Goal: Check status: Check status

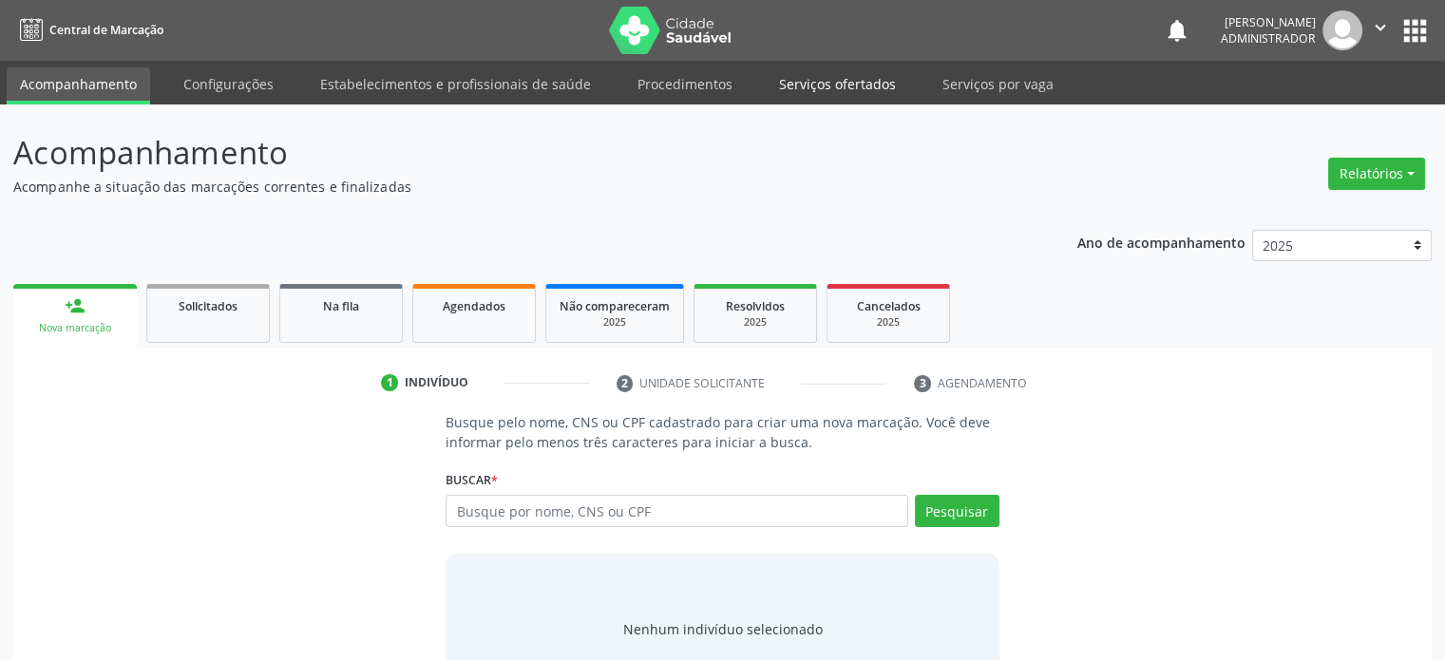
click at [793, 84] on link "Serviços ofertados" at bounding box center [837, 83] width 143 height 33
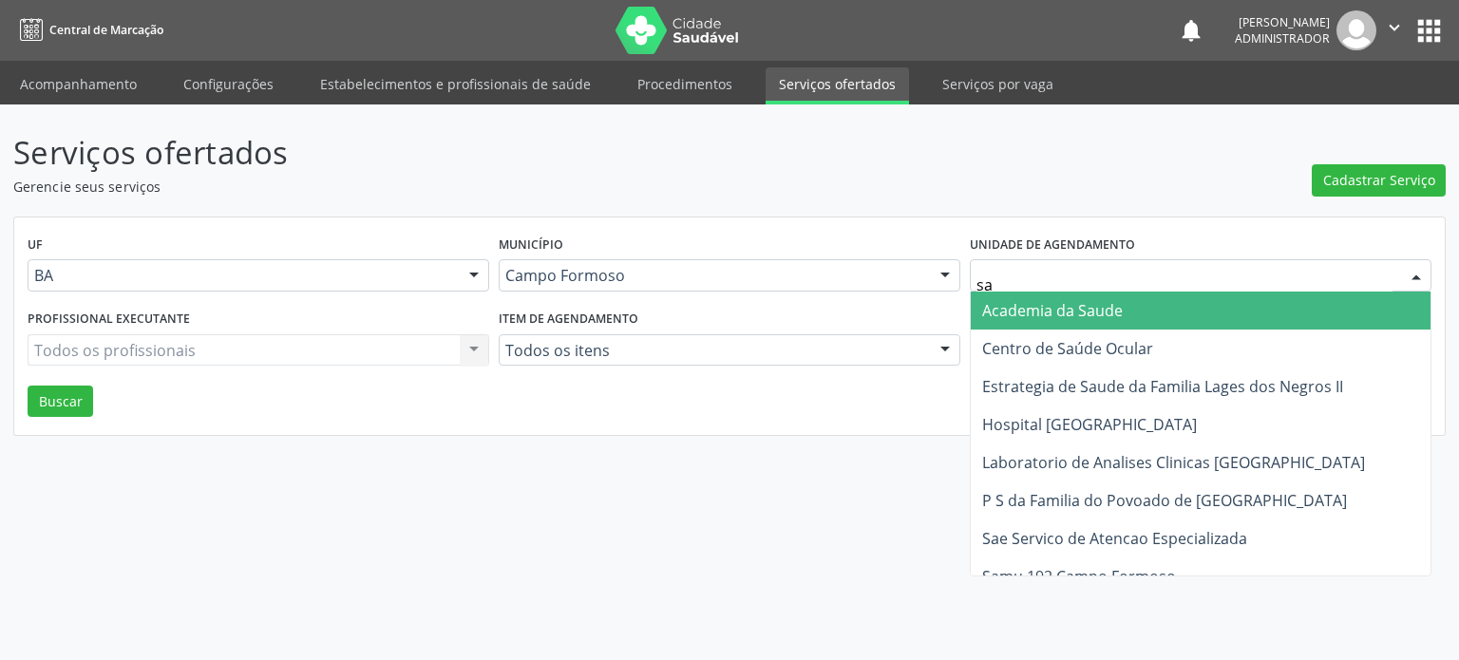
type input "sao"
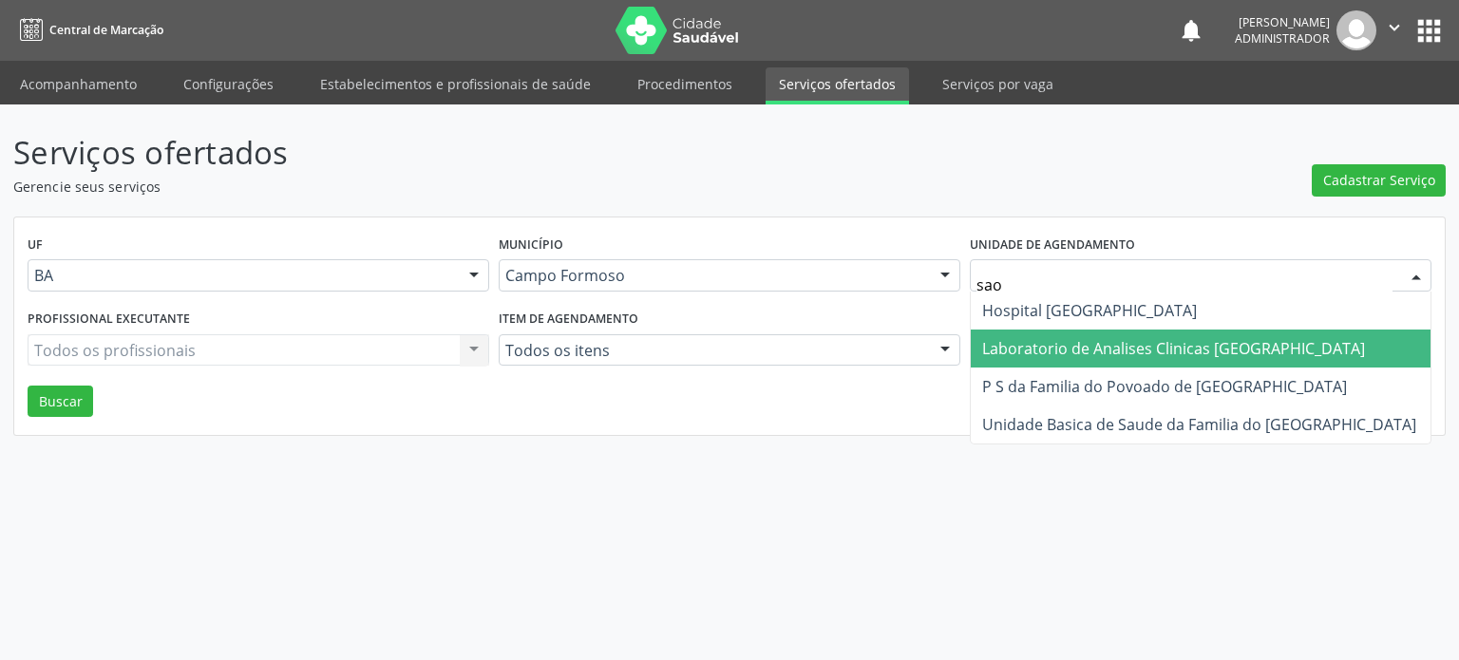
click at [1022, 341] on span "Laboratorio de Analises Clinicas [GEOGRAPHIC_DATA]" at bounding box center [1173, 348] width 383 height 21
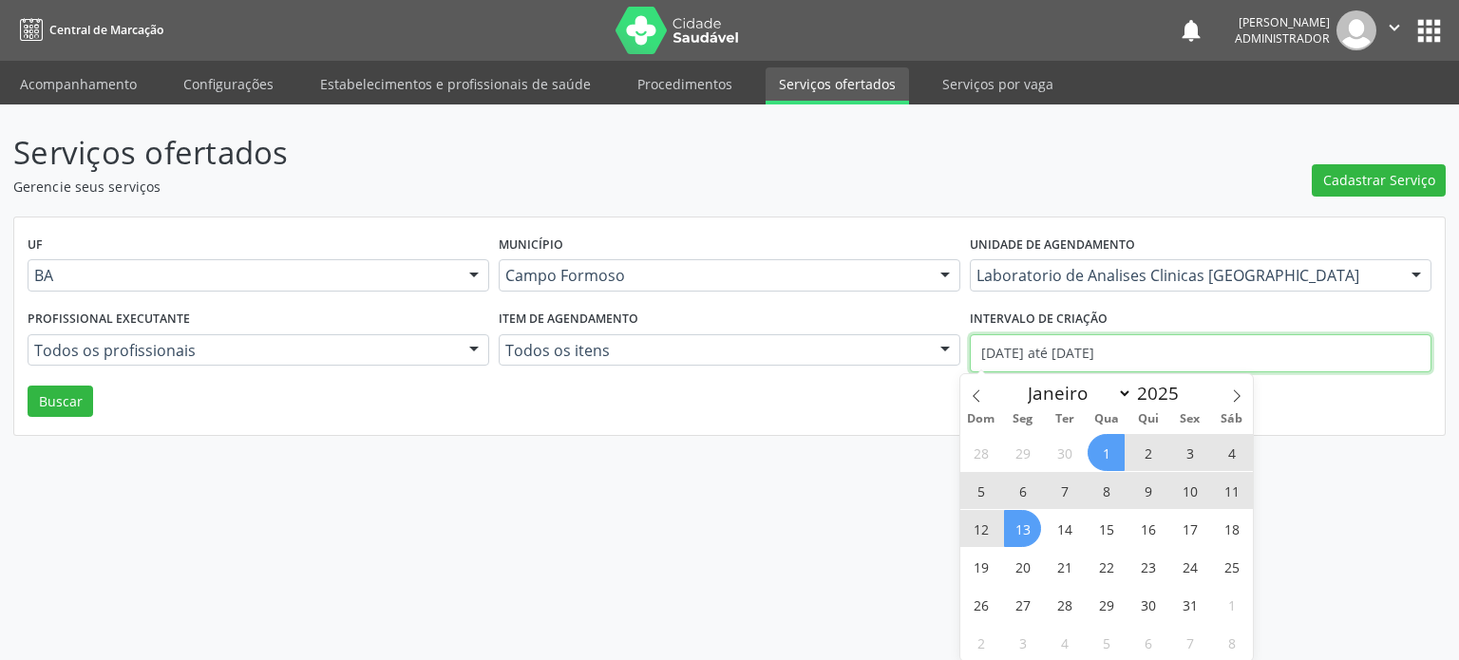
click at [1044, 341] on input "01/10/2025 até 13/10/2025" at bounding box center [1201, 353] width 462 height 38
click at [975, 406] on span at bounding box center [976, 390] width 32 height 32
select select "8"
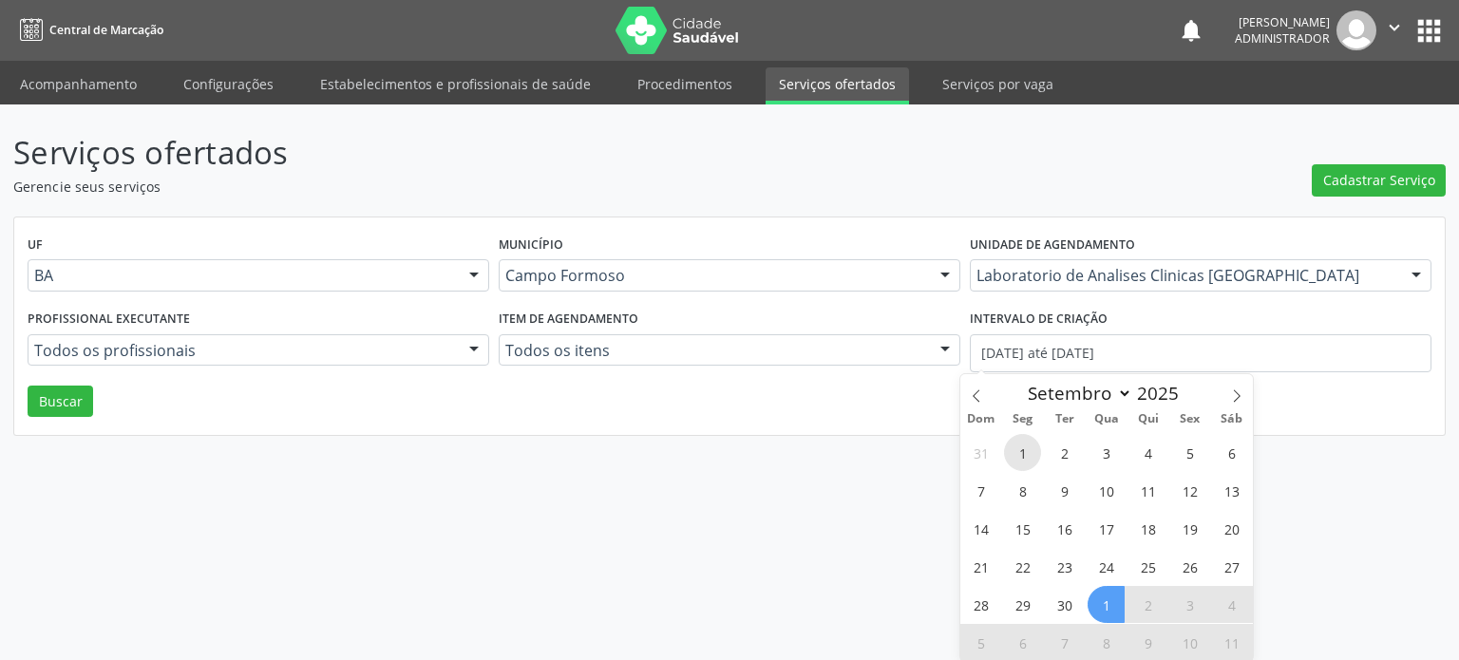
click at [1026, 449] on span "1" at bounding box center [1022, 452] width 37 height 37
type input "01/09/2025"
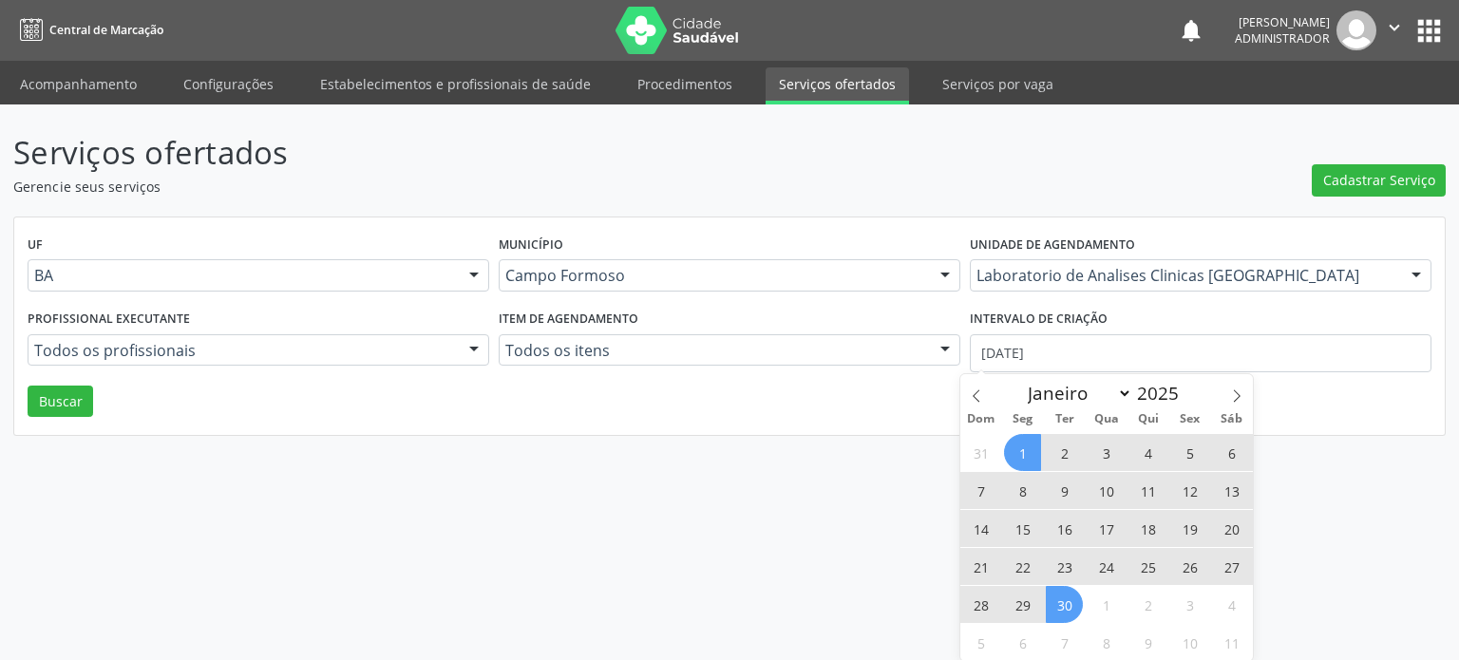
click at [1075, 603] on span "30" at bounding box center [1064, 604] width 37 height 37
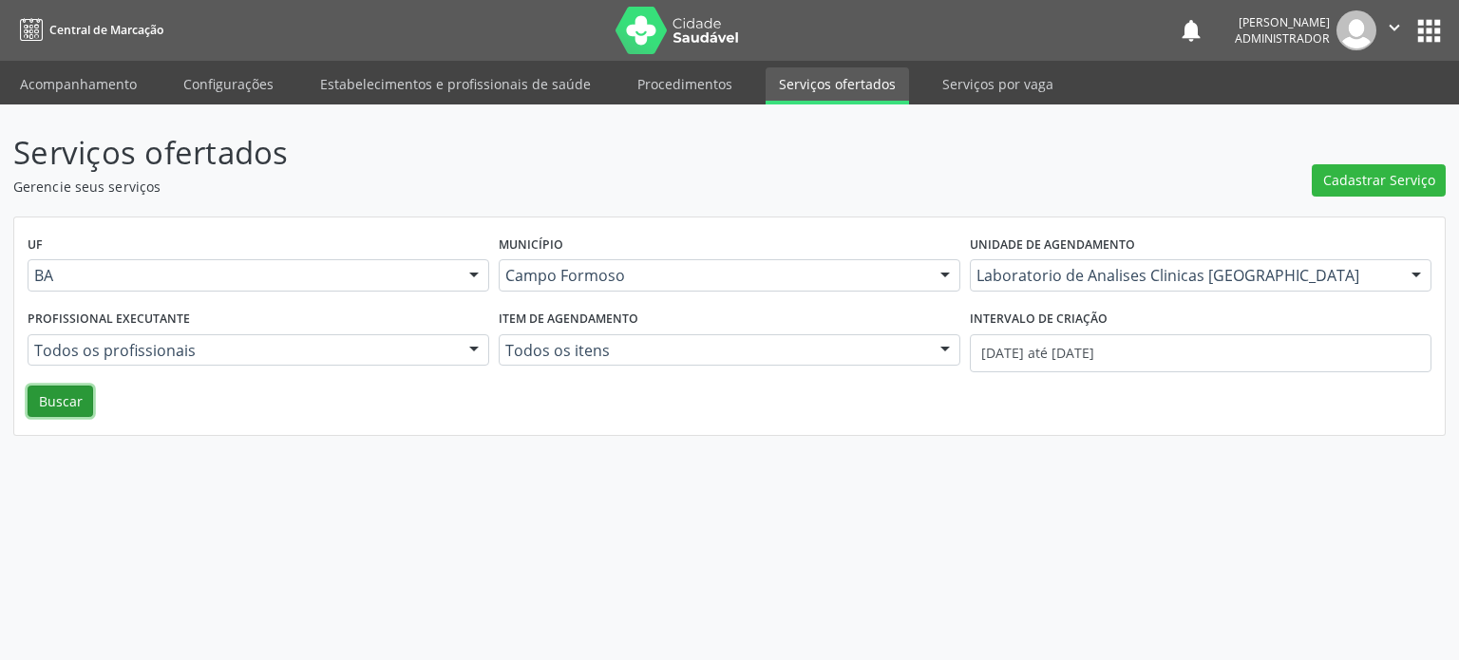
click at [31, 388] on button "Buscar" at bounding box center [61, 402] width 66 height 32
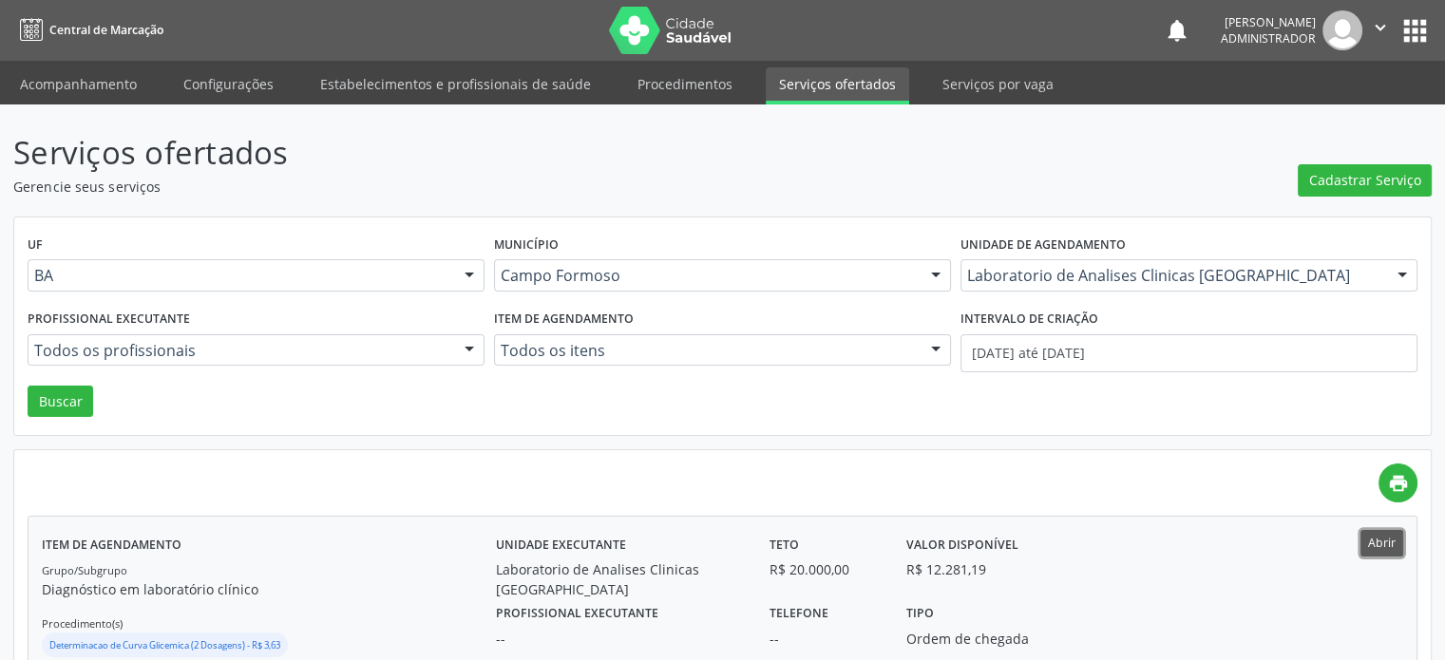
click at [1376, 540] on button "Abrir" at bounding box center [1381, 543] width 43 height 26
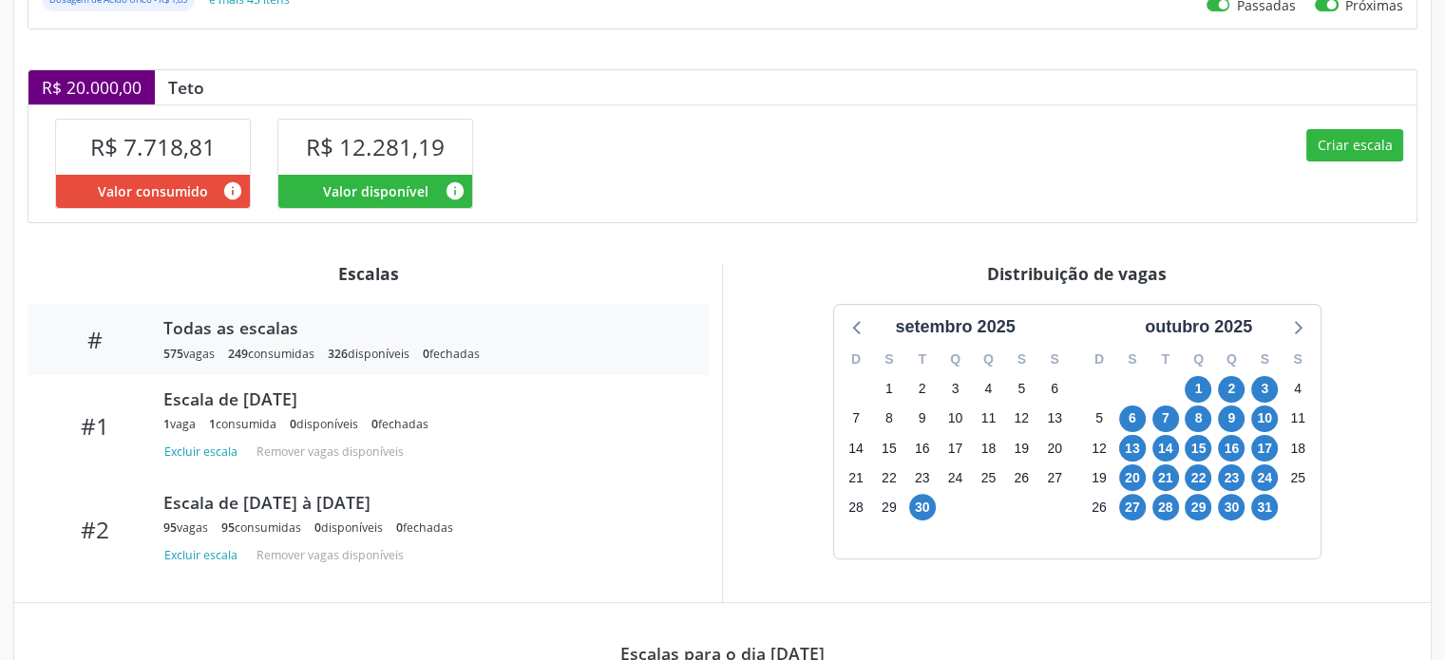
scroll to position [418, 0]
